Goal: Register for event/course

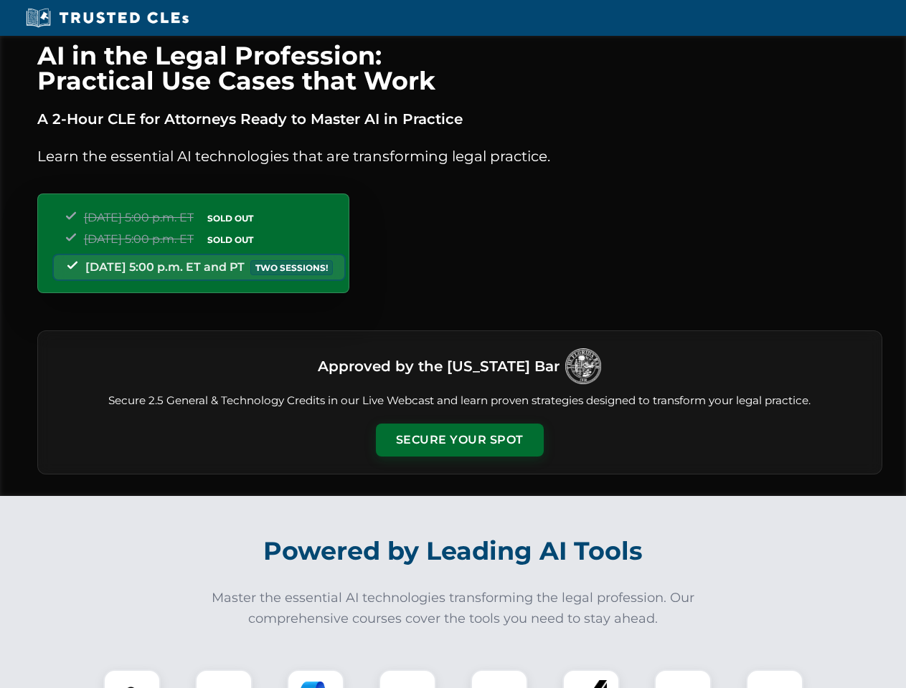
click at [459, 440] on button "Secure Your Spot" at bounding box center [460, 440] width 168 height 33
click at [132, 679] on img at bounding box center [132, 699] width 42 height 42
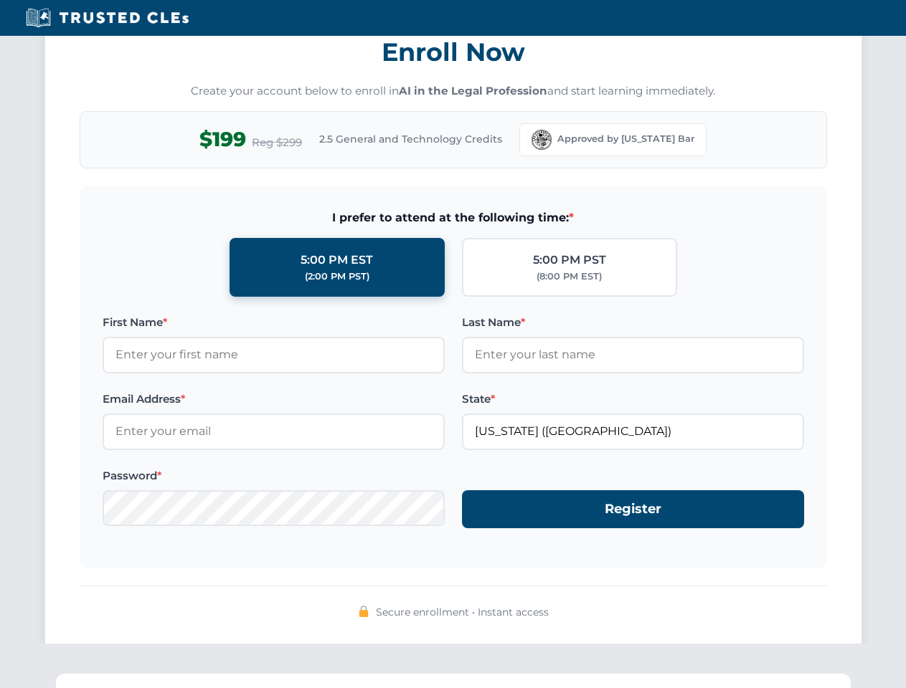
scroll to position [1407, 0]
